Goal: Navigation & Orientation: Find specific page/section

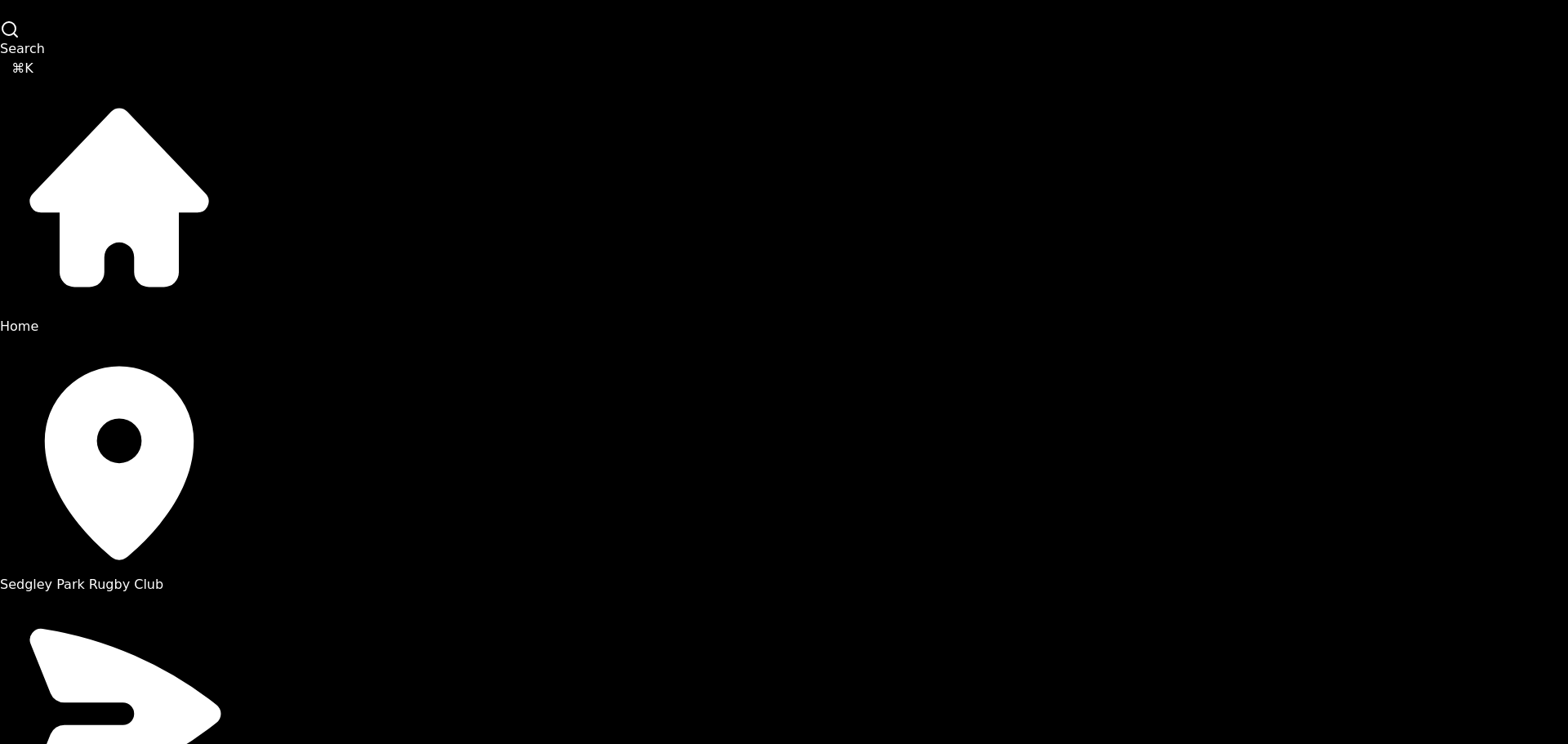
click at [148, 577] on span "Sedgley Park Rugby Club" at bounding box center [82, 584] width 164 height 15
